Goal: Information Seeking & Learning: Check status

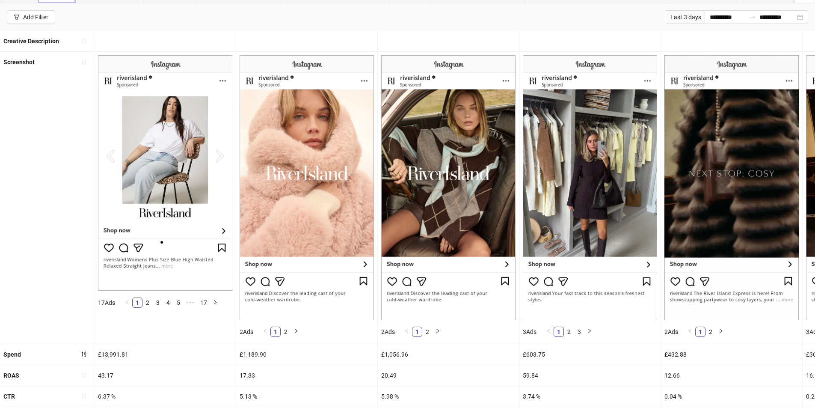
scroll to position [46, 0]
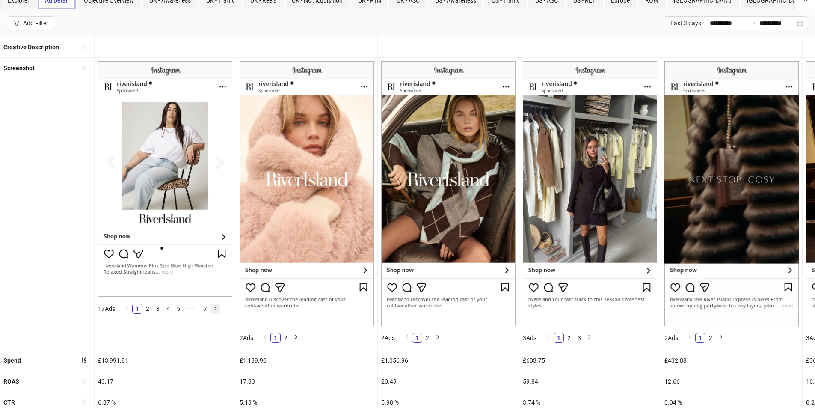
click at [214, 308] on icon "right" at bounding box center [215, 308] width 5 height 5
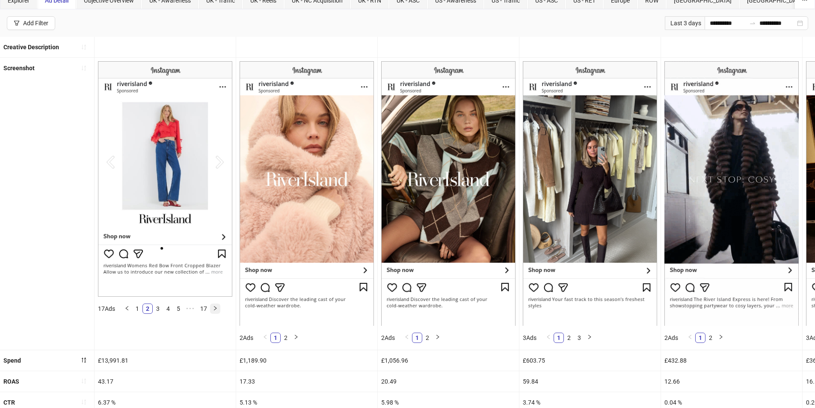
click at [214, 308] on icon "right" at bounding box center [215, 308] width 5 height 5
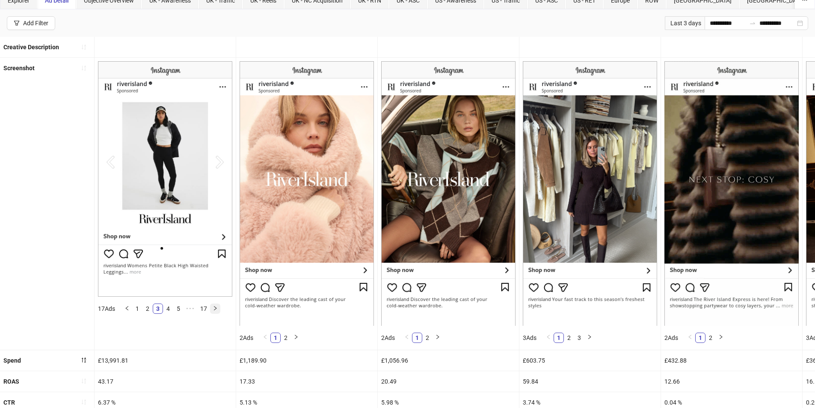
click at [214, 308] on icon "right" at bounding box center [215, 308] width 5 height 5
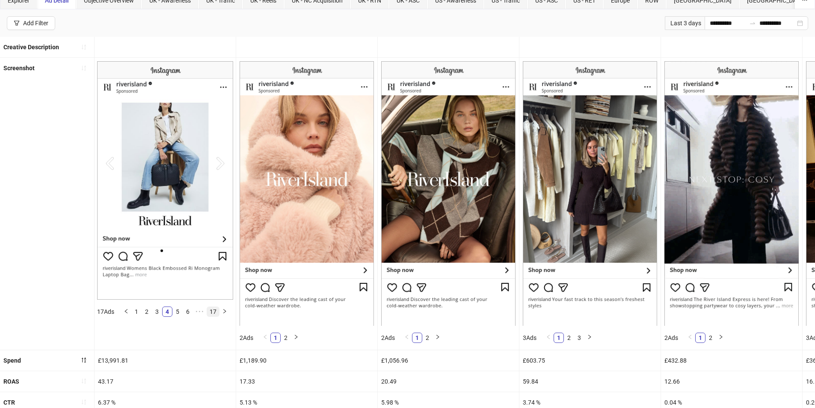
click at [214, 308] on link "17" at bounding box center [213, 311] width 12 height 9
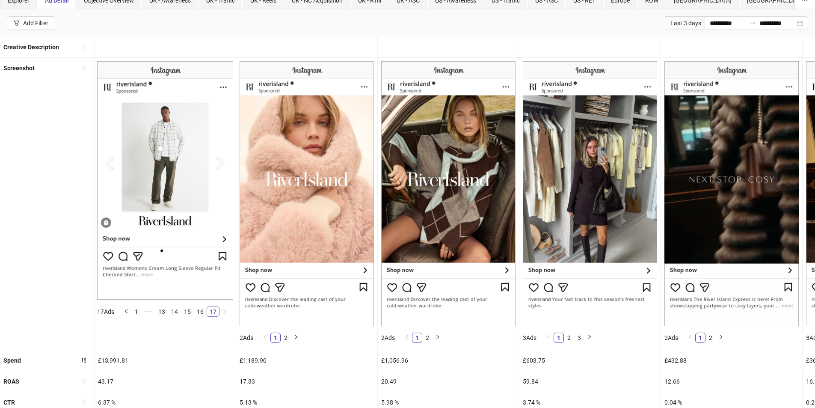
click at [214, 308] on link "17" at bounding box center [213, 311] width 12 height 9
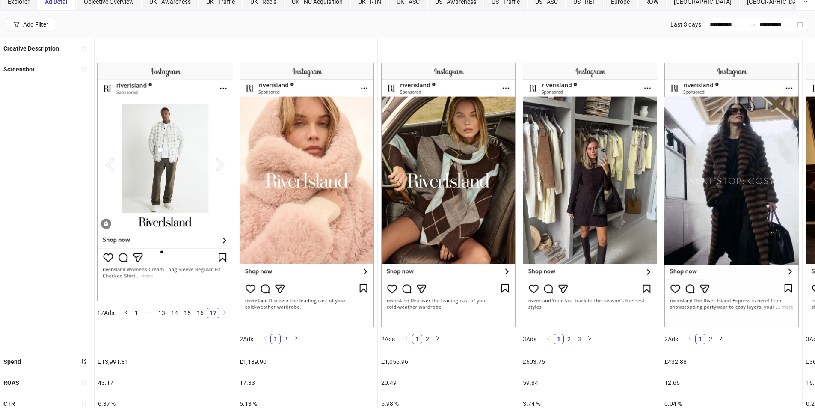
scroll to position [3, 0]
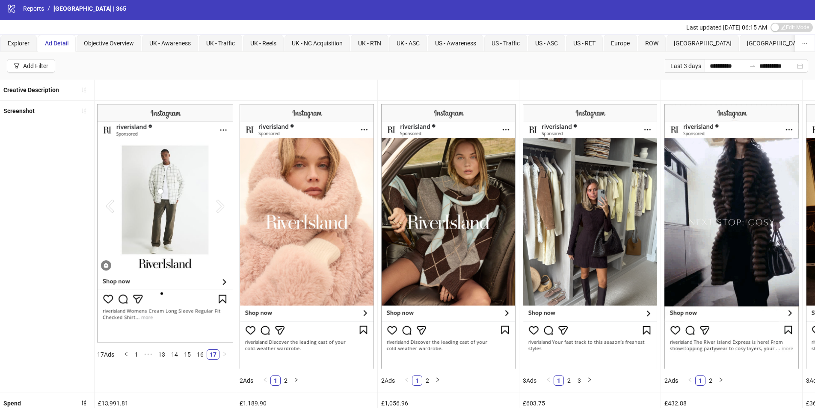
drag, startPoint x: 794, startPoint y: 92, endPoint x: 758, endPoint y: 93, distance: 35.5
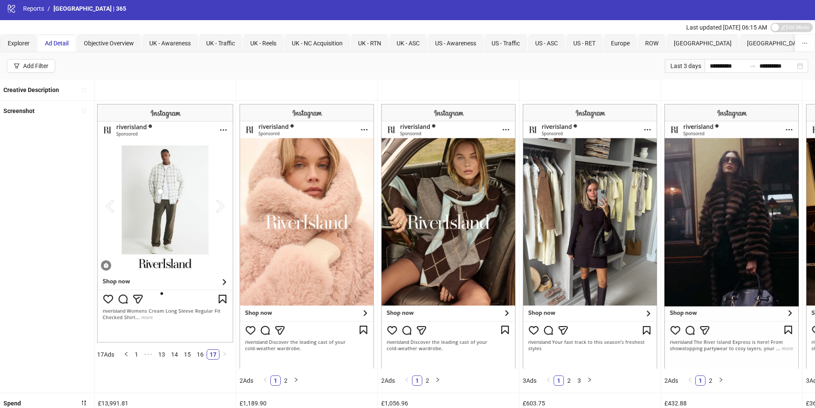
click at [758, 93] on div at bounding box center [731, 90] width 141 height 21
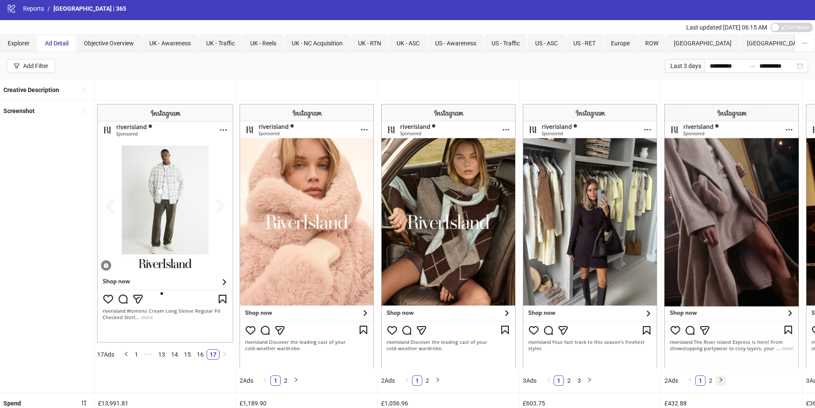
click at [722, 378] on icon "right" at bounding box center [721, 379] width 5 height 5
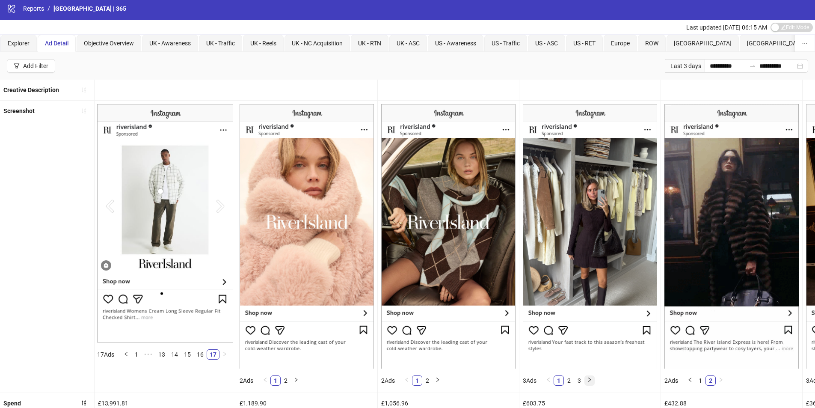
click at [595, 380] on button "button" at bounding box center [590, 380] width 10 height 10
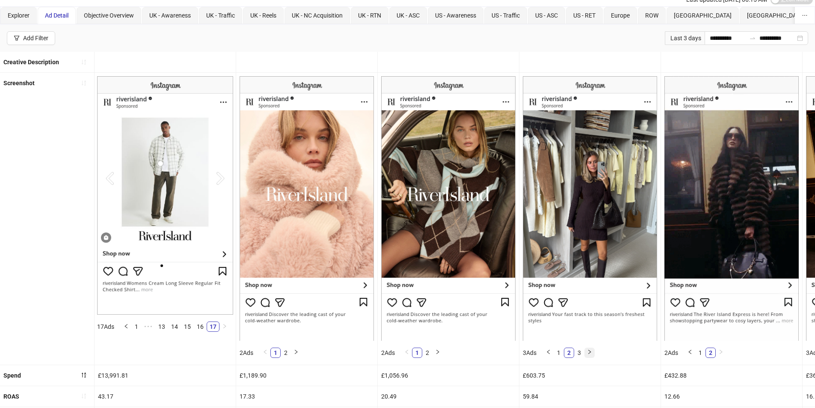
scroll to position [46, 0]
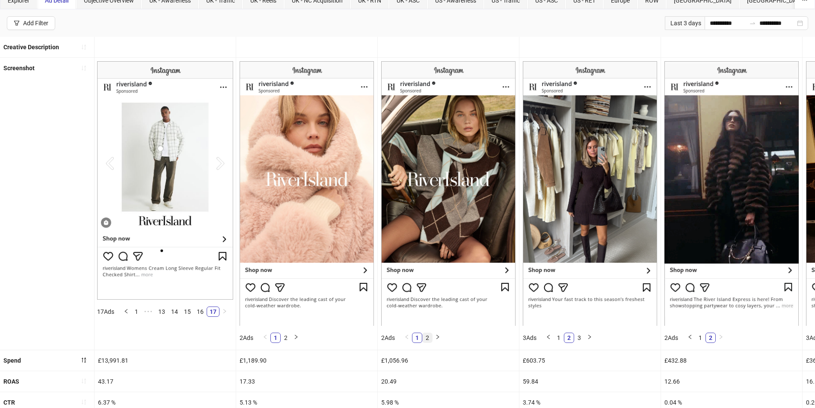
click at [428, 333] on link "2" at bounding box center [427, 337] width 9 height 9
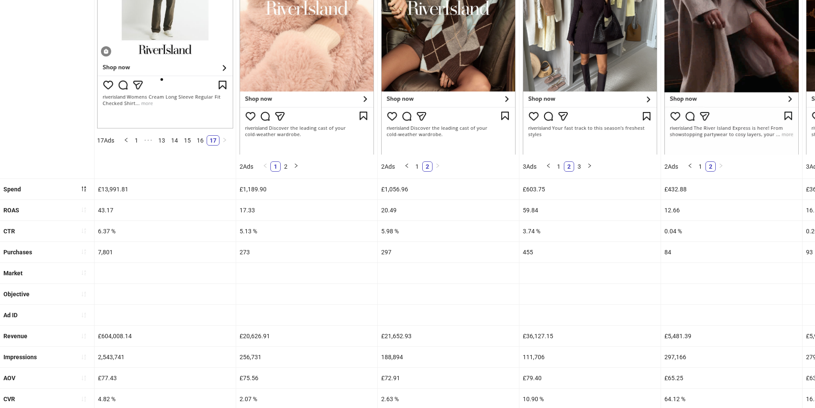
scroll to position [260, 0]
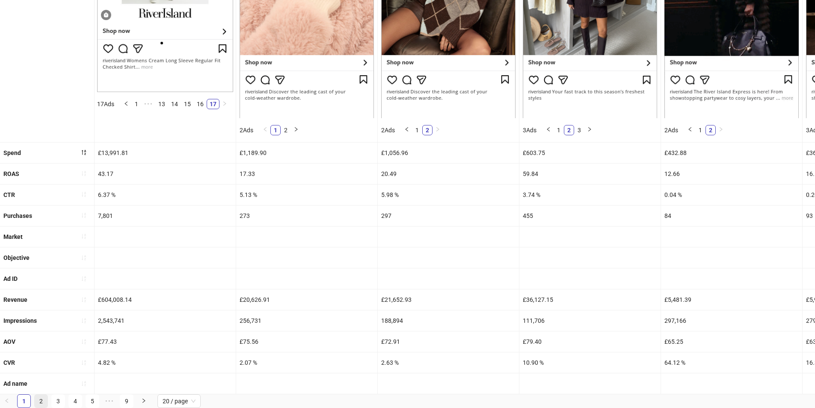
click at [39, 401] on link "2" at bounding box center [41, 401] width 13 height 13
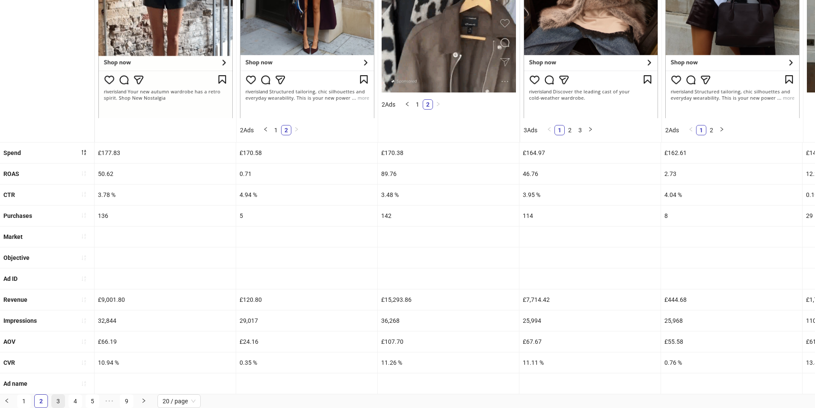
click at [60, 401] on link "3" at bounding box center [58, 401] width 13 height 13
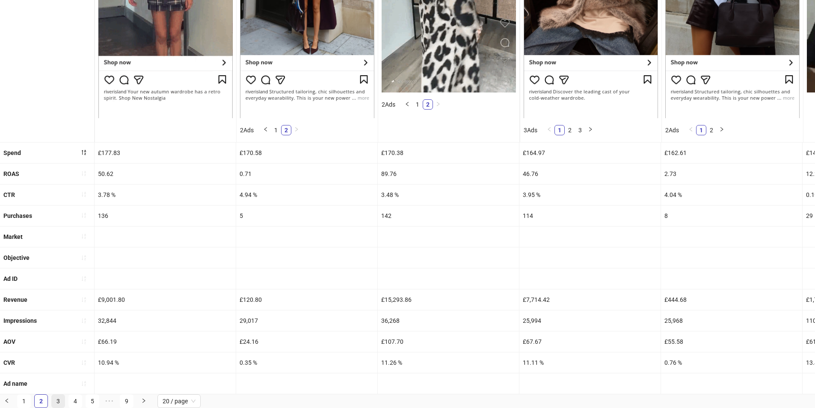
click at [60, 401] on link "3" at bounding box center [58, 401] width 13 height 13
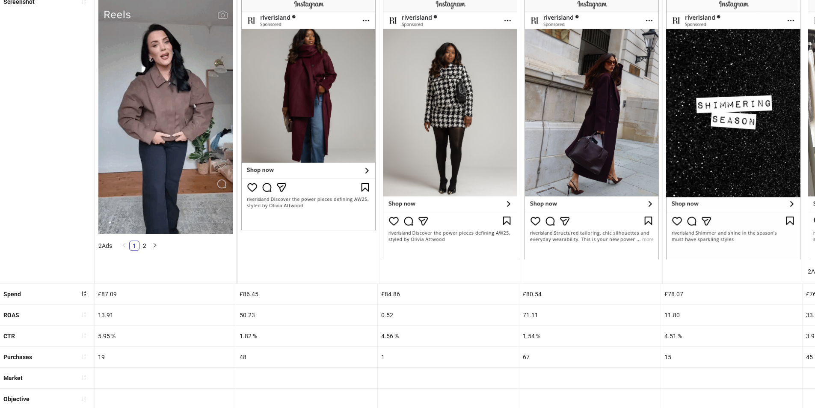
scroll to position [0, 0]
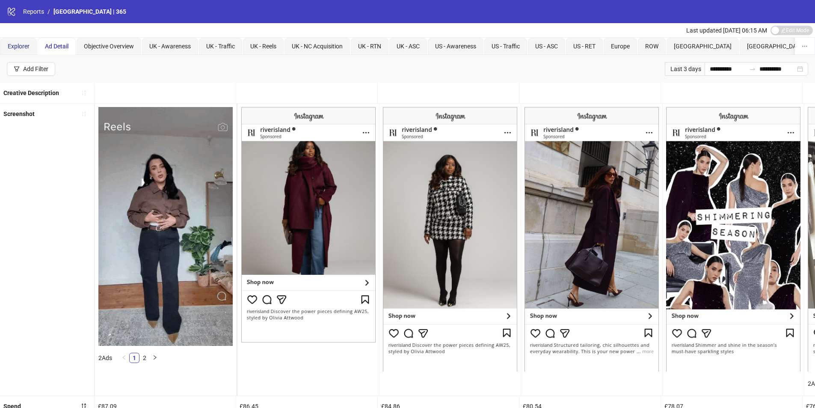
click at [17, 48] on span "Explorer" at bounding box center [19, 46] width 22 height 7
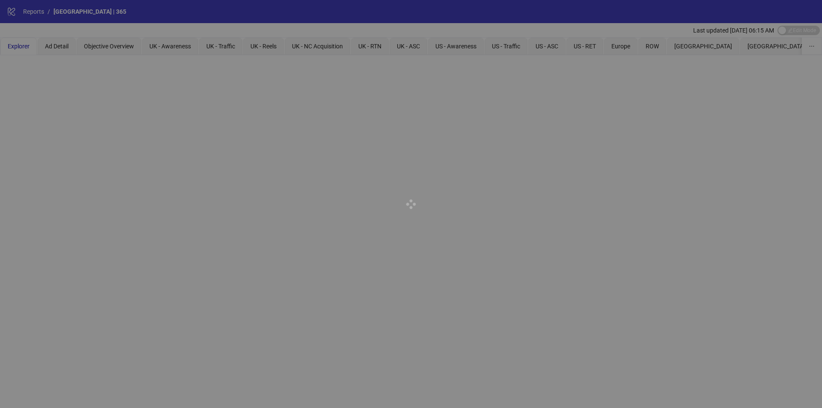
click at [53, 43] on div at bounding box center [411, 204] width 822 height 408
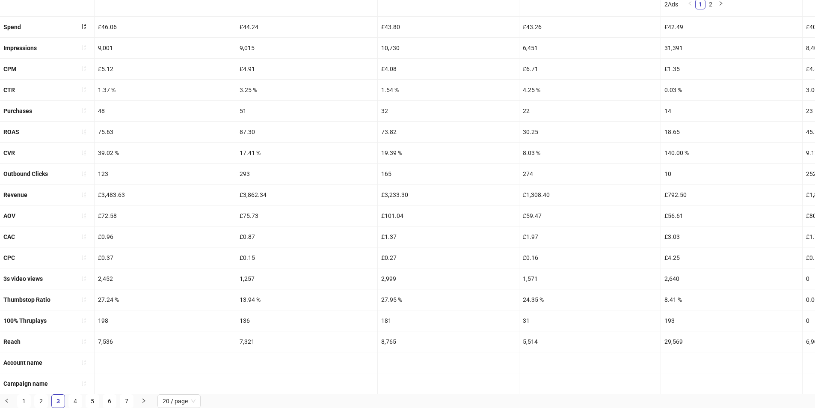
scroll to position [386, 0]
click at [78, 401] on link "4" at bounding box center [75, 401] width 13 height 13
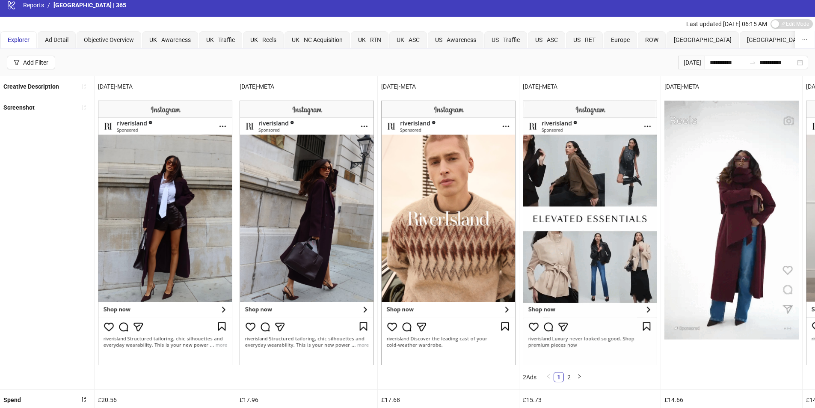
scroll to position [0, 0]
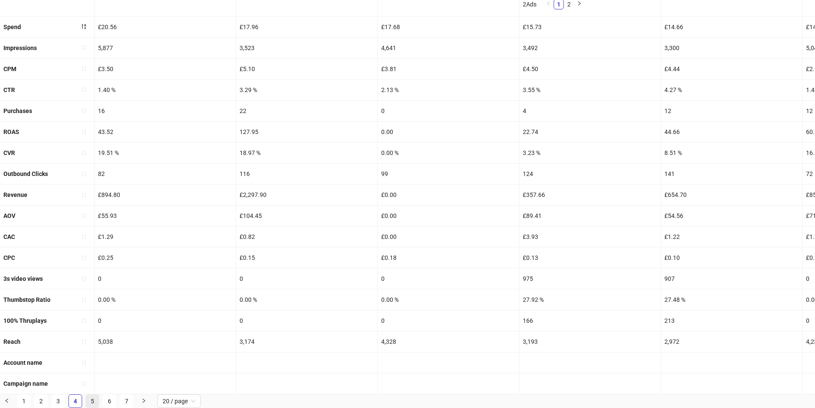
click at [87, 399] on link "5" at bounding box center [92, 401] width 13 height 13
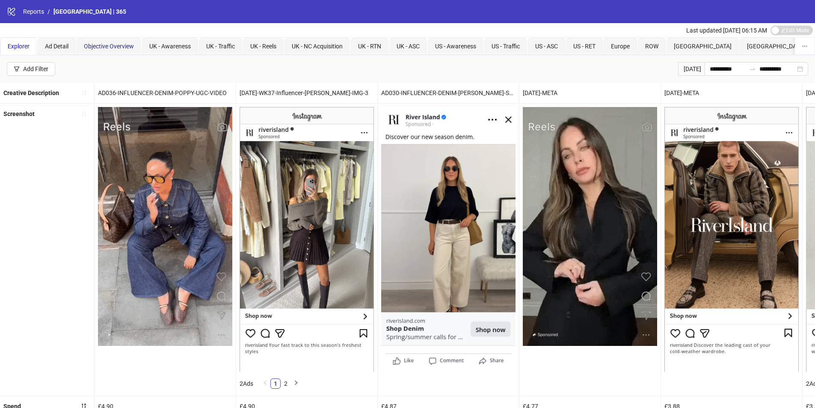
click at [113, 47] on span "Objective Overview" at bounding box center [109, 46] width 50 height 7
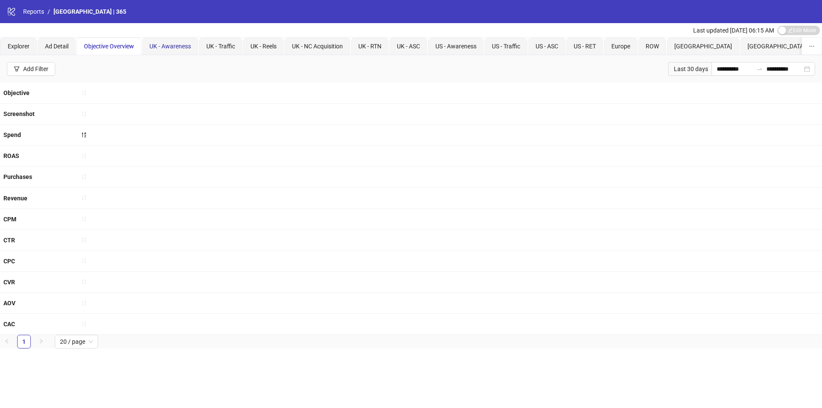
click at [161, 46] on span "UK - Awareness" at bounding box center [170, 46] width 42 height 7
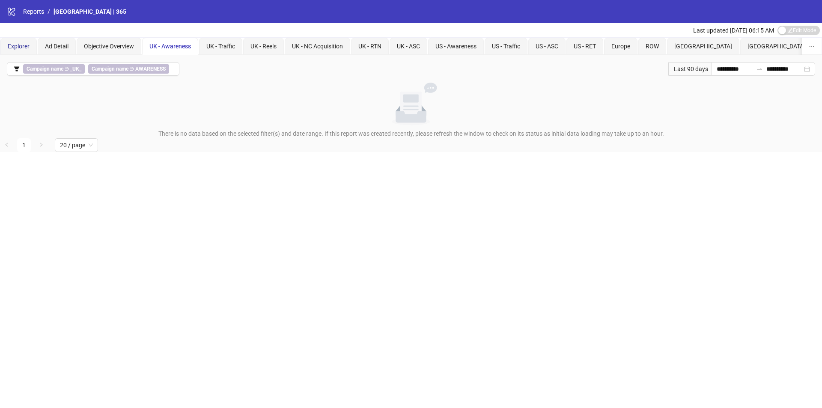
click at [19, 49] on span "Explorer" at bounding box center [19, 46] width 22 height 7
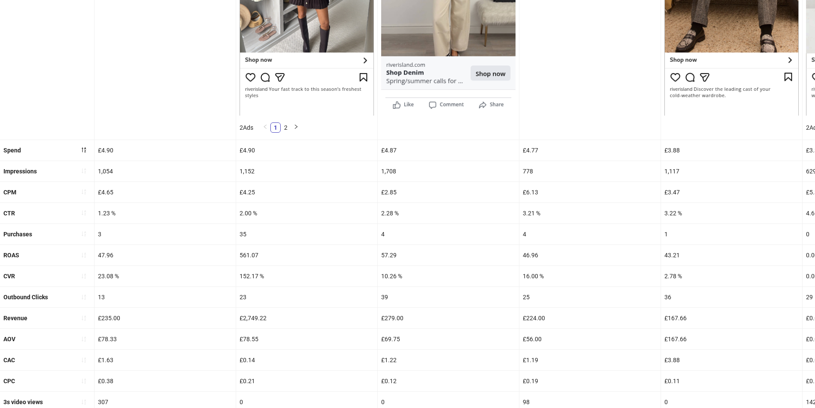
scroll to position [386, 0]
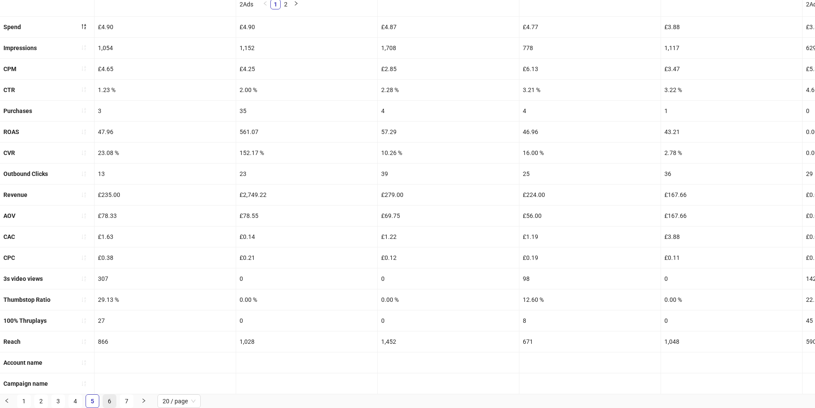
click at [113, 401] on link "6" at bounding box center [109, 401] width 13 height 13
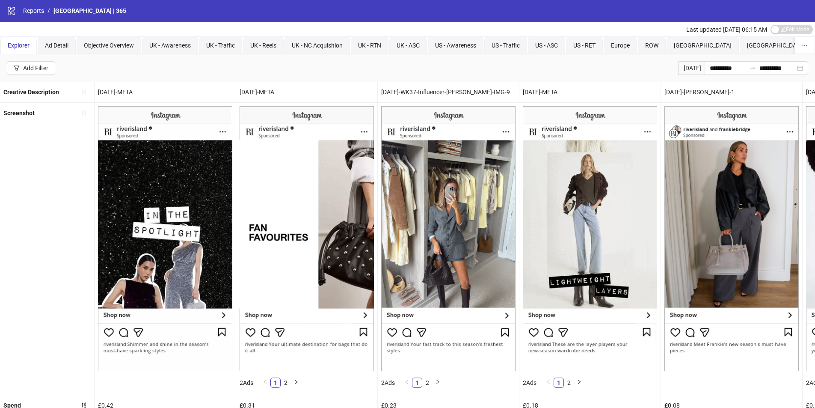
scroll to position [0, 0]
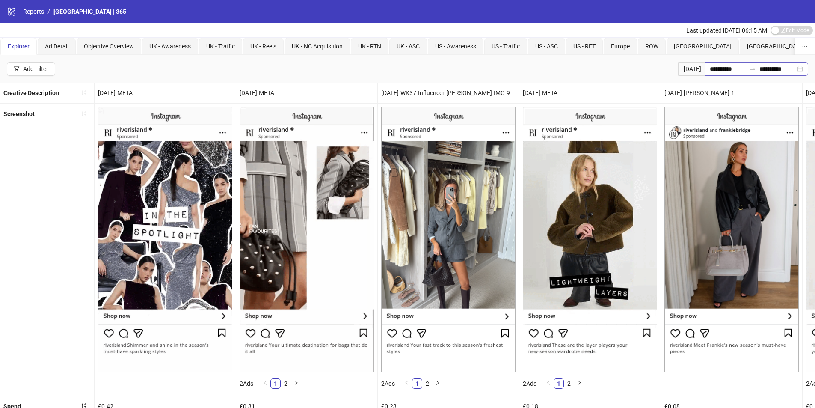
click at [801, 69] on div "**********" at bounding box center [757, 69] width 104 height 14
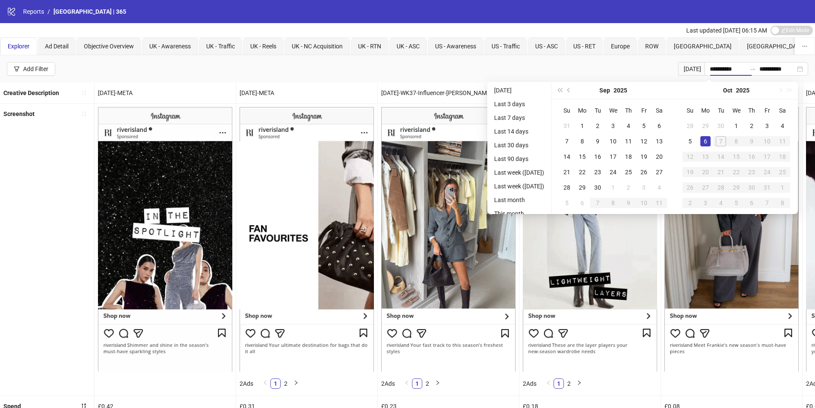
click at [601, 77] on div "**********" at bounding box center [407, 68] width 815 height 27
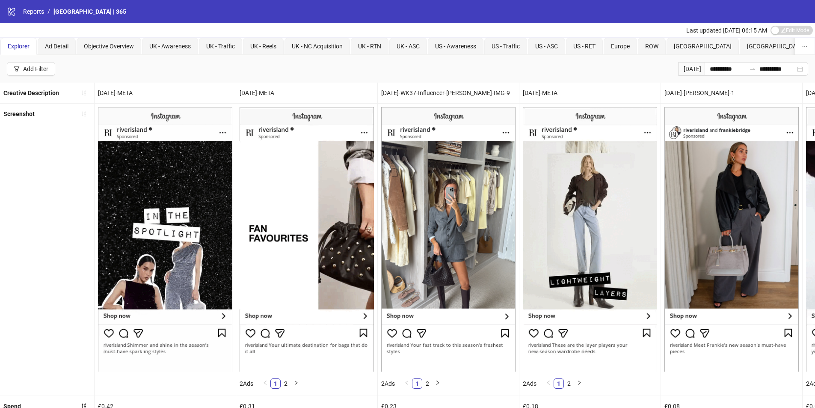
click at [29, 118] on div "Screenshot" at bounding box center [18, 114] width 31 height 14
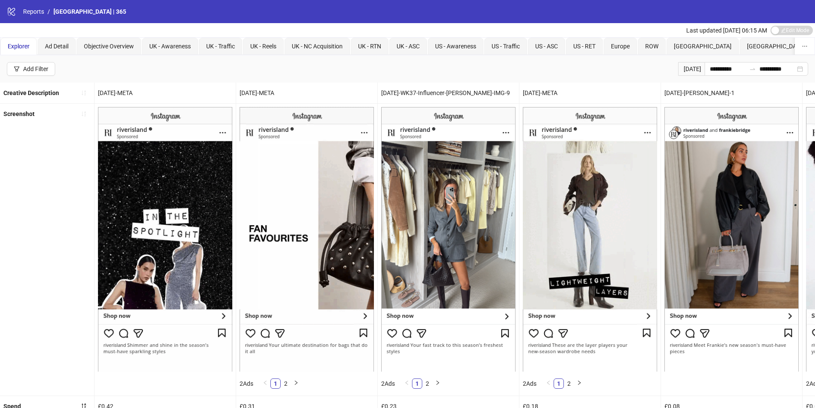
click at [27, 110] on b "Screenshot" at bounding box center [18, 113] width 31 height 7
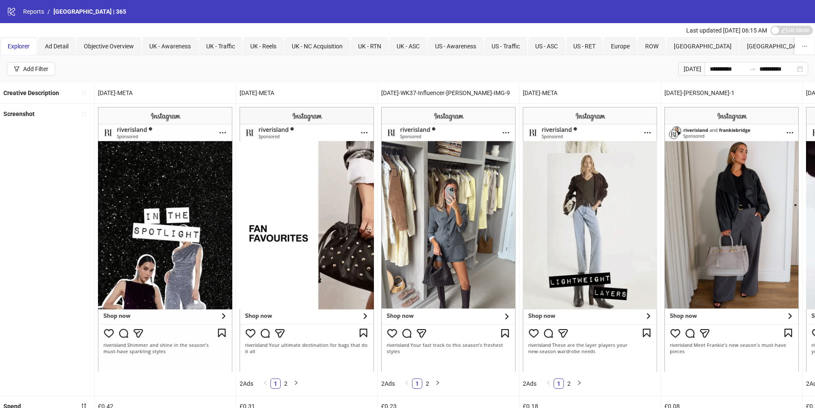
click at [48, 94] on b "Creative Description" at bounding box center [31, 92] width 56 height 7
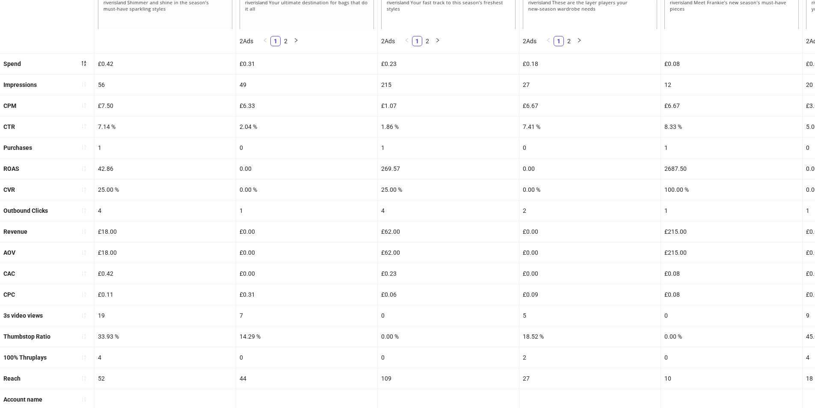
scroll to position [386, 0]
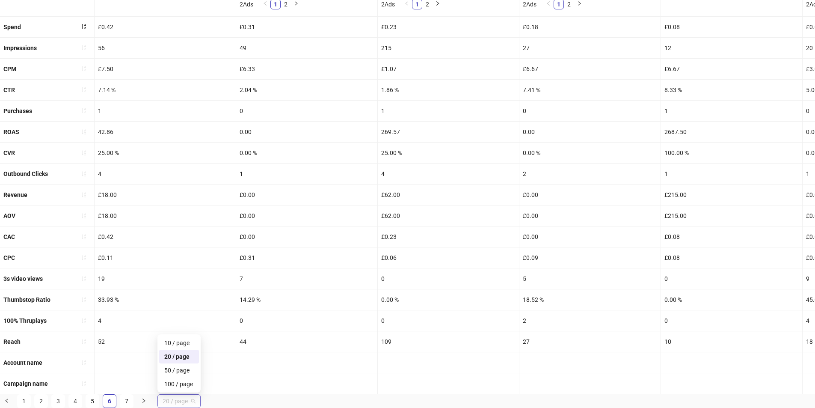
click at [170, 402] on span "20 / page" at bounding box center [179, 401] width 33 height 13
click at [181, 384] on div "100 / page" at bounding box center [179, 383] width 30 height 9
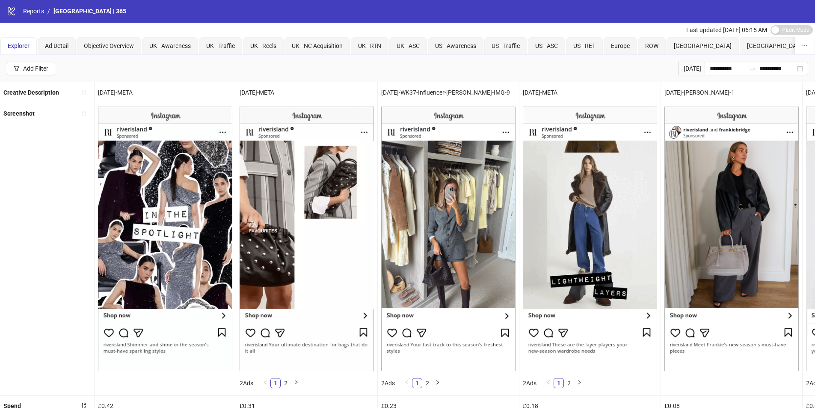
scroll to position [0, 0]
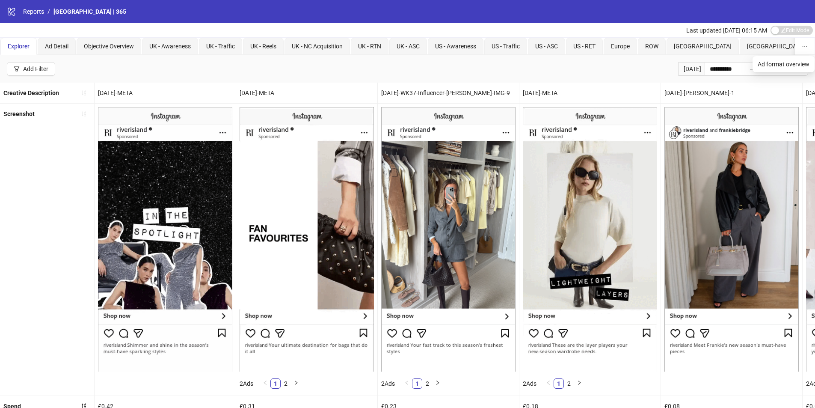
click at [806, 51] on button "button" at bounding box center [805, 46] width 20 height 17
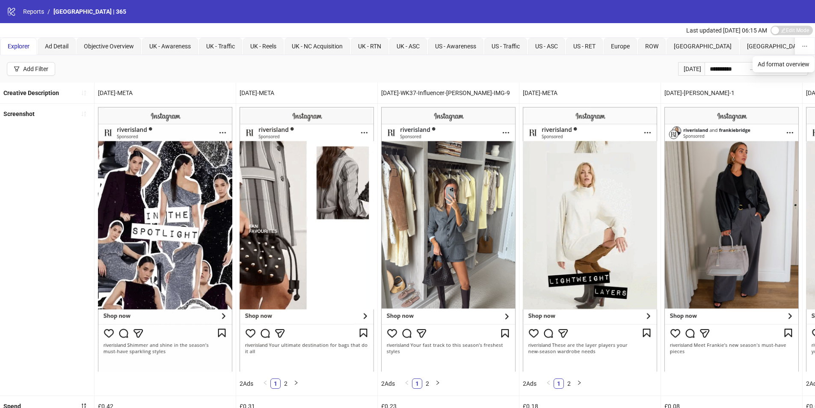
click at [807, 48] on icon "ellipsis" at bounding box center [805, 46] width 6 height 6
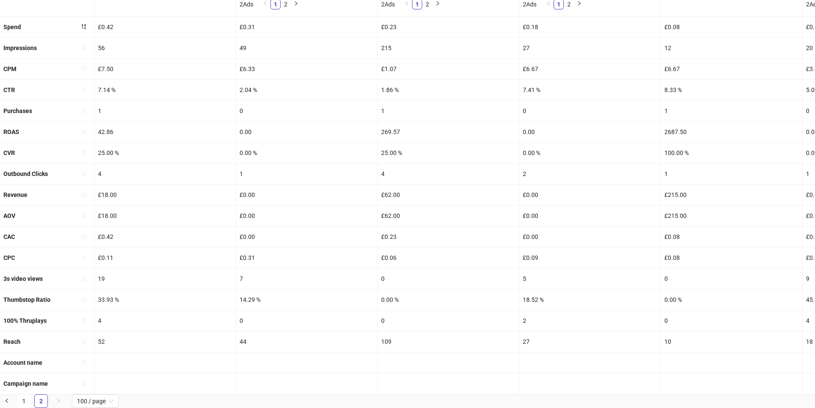
scroll to position [386, 0]
click at [28, 404] on link "1" at bounding box center [24, 401] width 13 height 13
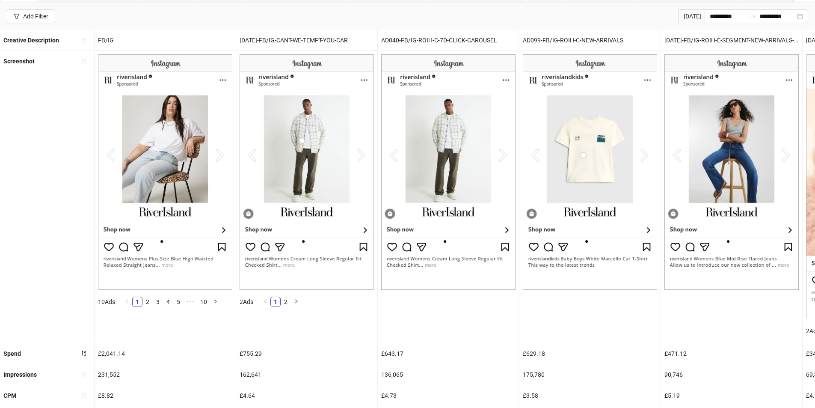
scroll to position [128, 0]
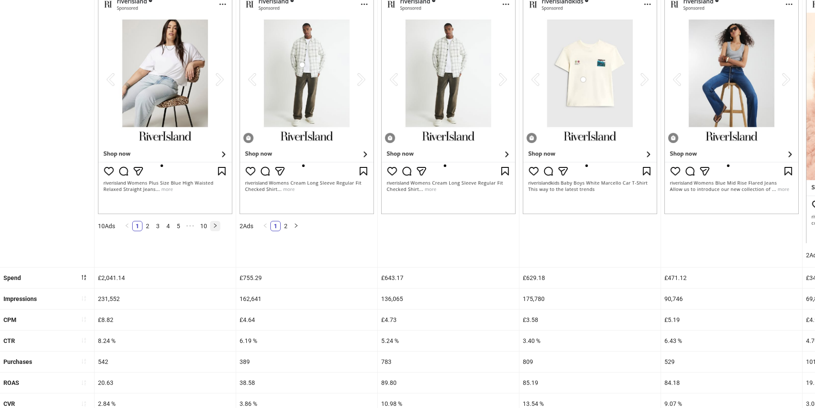
click at [214, 224] on icon "right" at bounding box center [215, 225] width 5 height 5
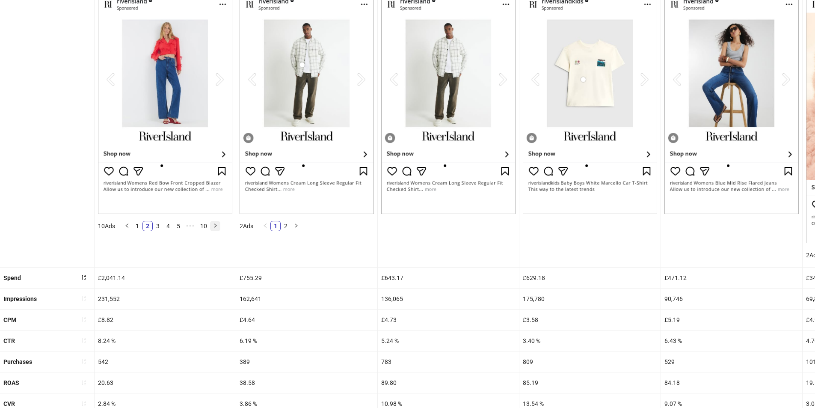
click at [214, 224] on icon "right" at bounding box center [215, 225] width 5 height 5
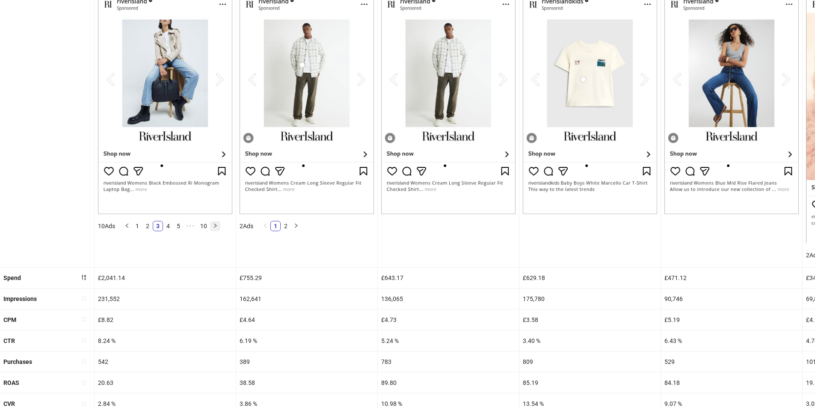
click at [213, 224] on button "button" at bounding box center [215, 226] width 10 height 10
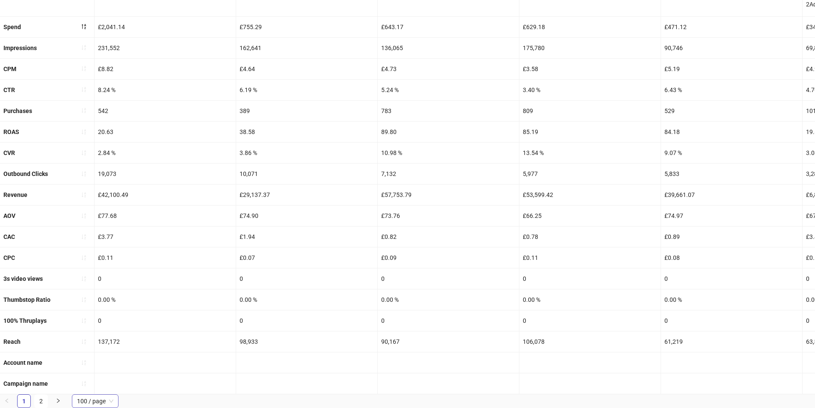
scroll to position [386, 0]
click at [41, 399] on link "2" at bounding box center [41, 401] width 13 height 13
click at [26, 403] on link "1" at bounding box center [24, 401] width 13 height 13
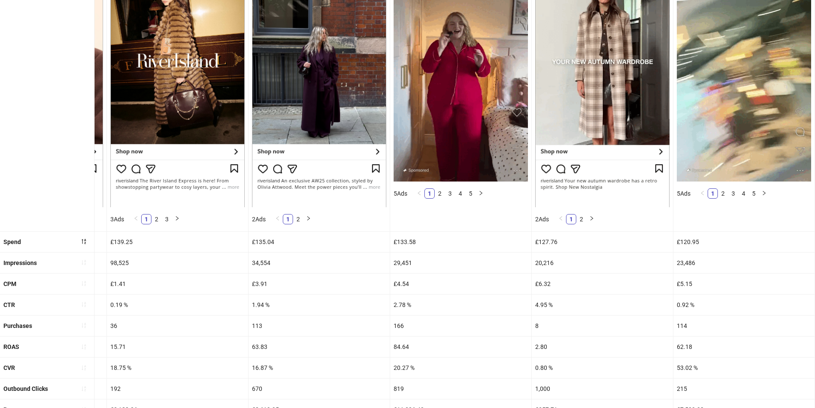
scroll to position [171, 0]
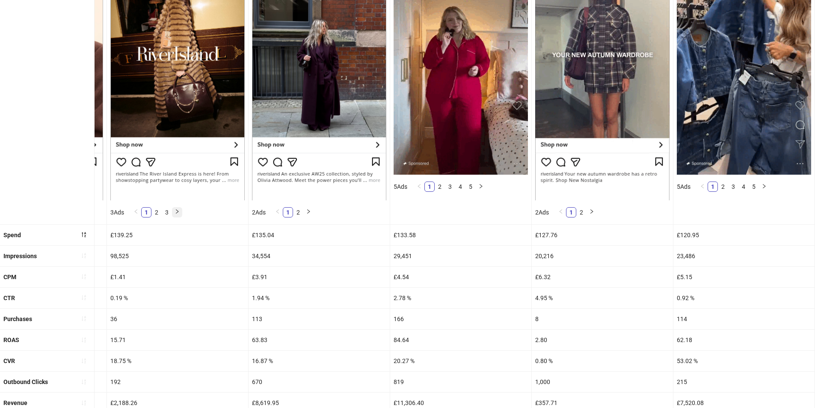
click at [180, 212] on icon "right" at bounding box center [177, 211] width 5 height 5
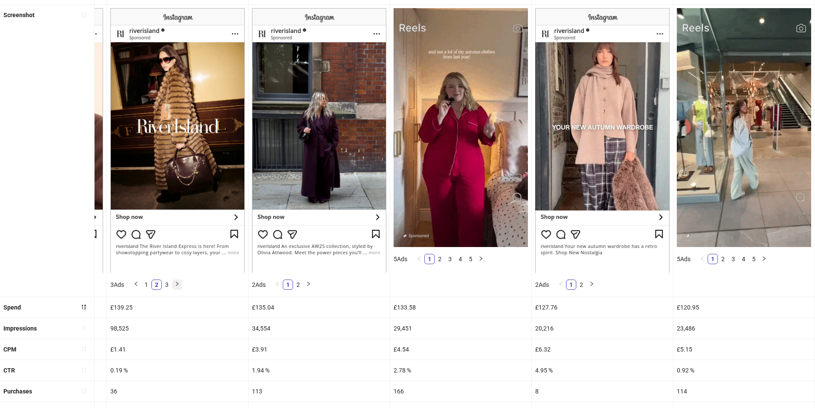
scroll to position [86, 0]
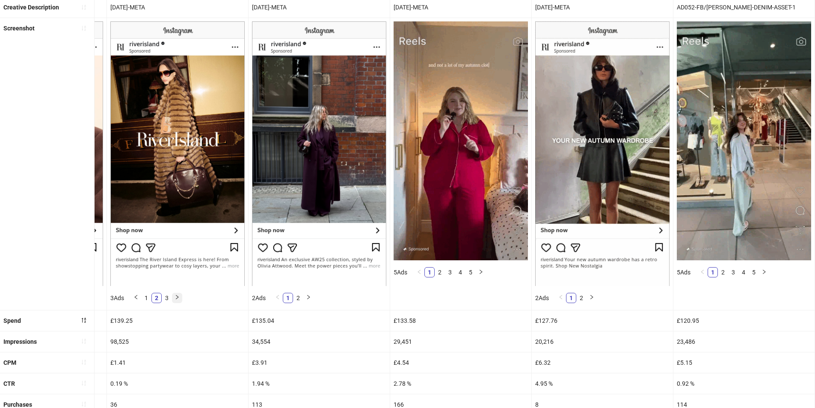
drag, startPoint x: 180, startPoint y: 298, endPoint x: 179, endPoint y: 294, distance: 4.4
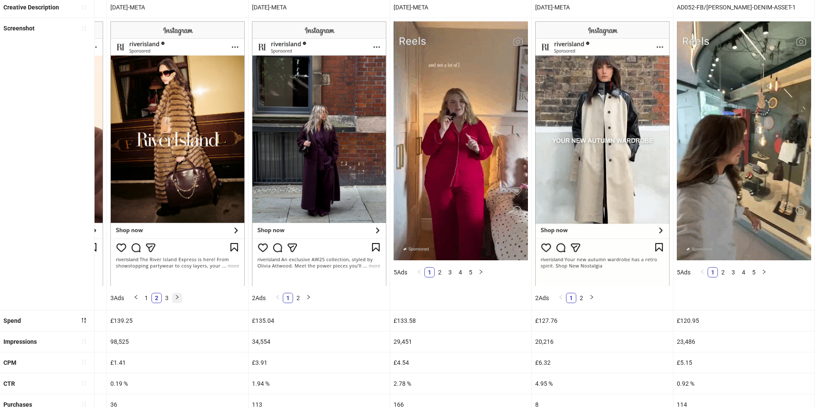
click at [180, 297] on icon "right" at bounding box center [177, 296] width 5 height 5
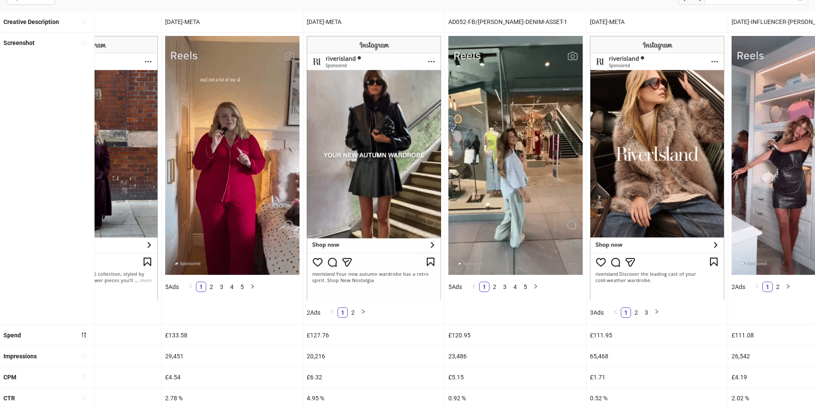
scroll to position [86, 0]
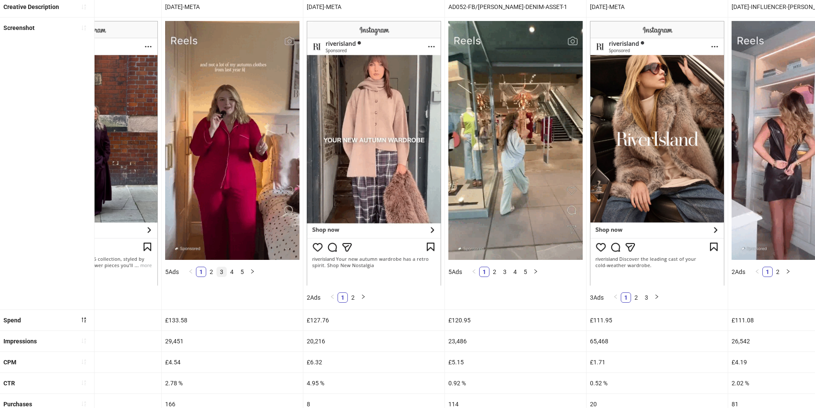
click at [226, 269] on link "3" at bounding box center [221, 271] width 9 height 9
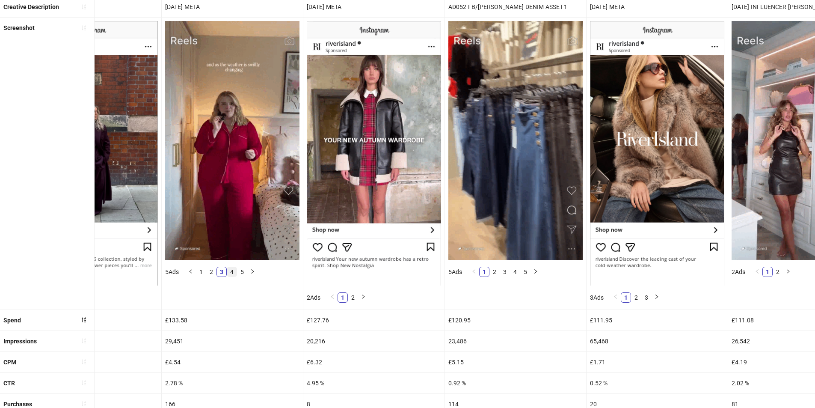
click at [235, 271] on link "4" at bounding box center [231, 271] width 9 height 9
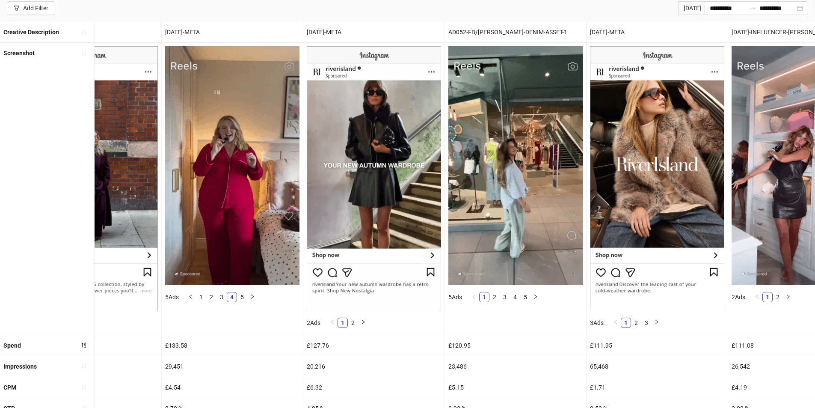
scroll to position [0, 0]
